Goal: Find specific page/section: Find specific page/section

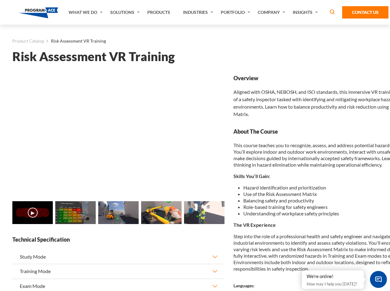
click at [126, 12] on link "Solutions" at bounding box center [125, 12] width 37 height 25
click at [0, 0] on div "AI & Computer Vision Solutions Computer Vision Quality Control AI tools for fas…" at bounding box center [0, 0] width 0 height 0
click at [0, 0] on div "AI & Computer Vision Solutions Virtual Training Solutions Virtual Tour Solution…" at bounding box center [0, 0] width 0 height 0
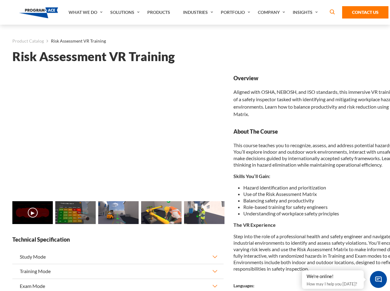
click at [0, 0] on div "AI & Computer Vision Solutions Virtual Training Solutions Virtual Tour Solution…" at bounding box center [0, 0] width 0 height 0
click at [0, 0] on div "AI & Computer Vision Solutions Computer Vision Quality Control AI tools for fas…" at bounding box center [0, 0] width 0 height 0
